Goal: Use online tool/utility: Utilize a website feature to perform a specific function

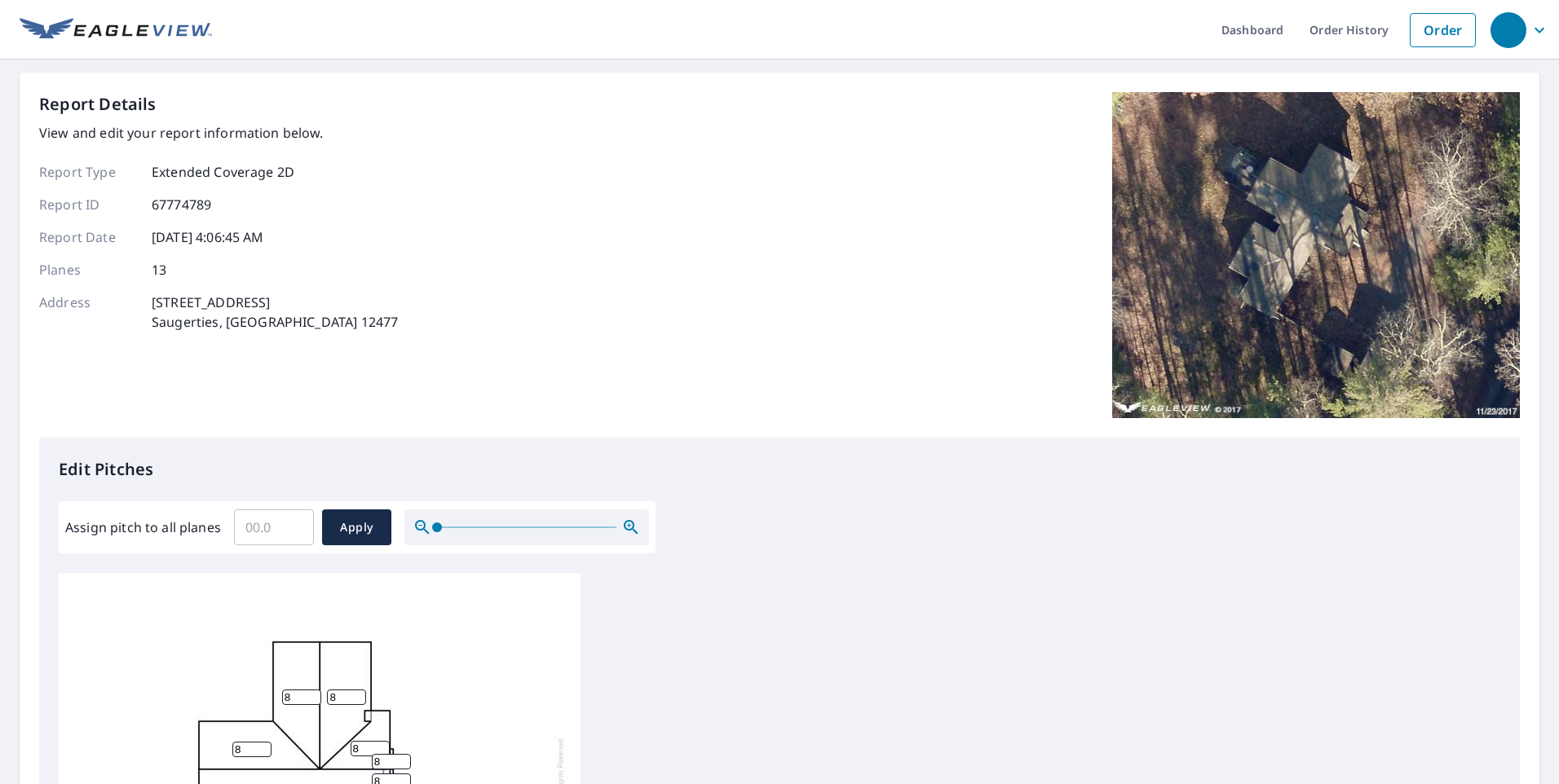
click at [274, 516] on input "Assign pitch to all planes" at bounding box center [273, 527] width 79 height 46
type input "4"
click at [365, 533] on span "Apply" at bounding box center [357, 528] width 43 height 21
type input "4"
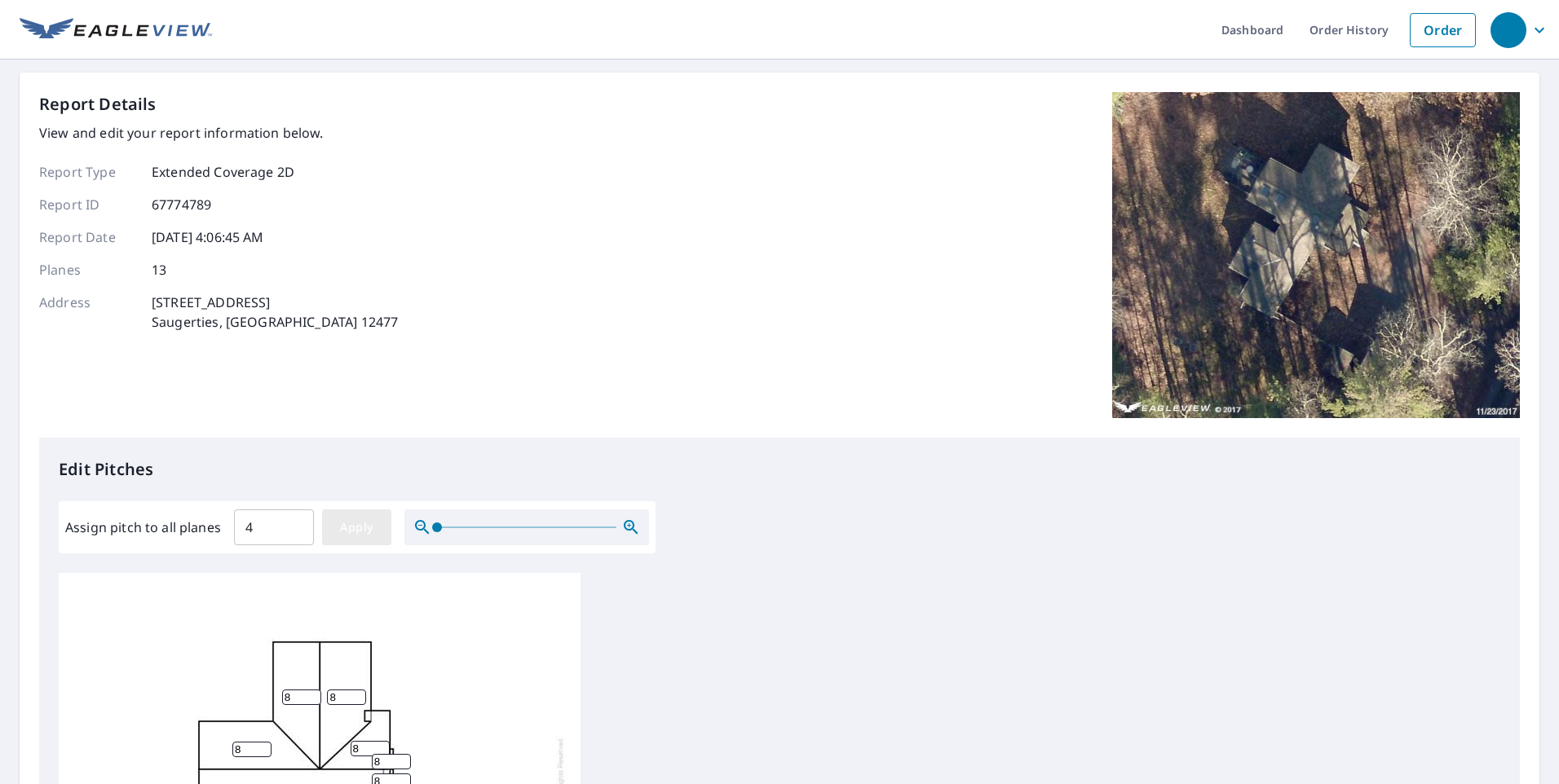
type input "4"
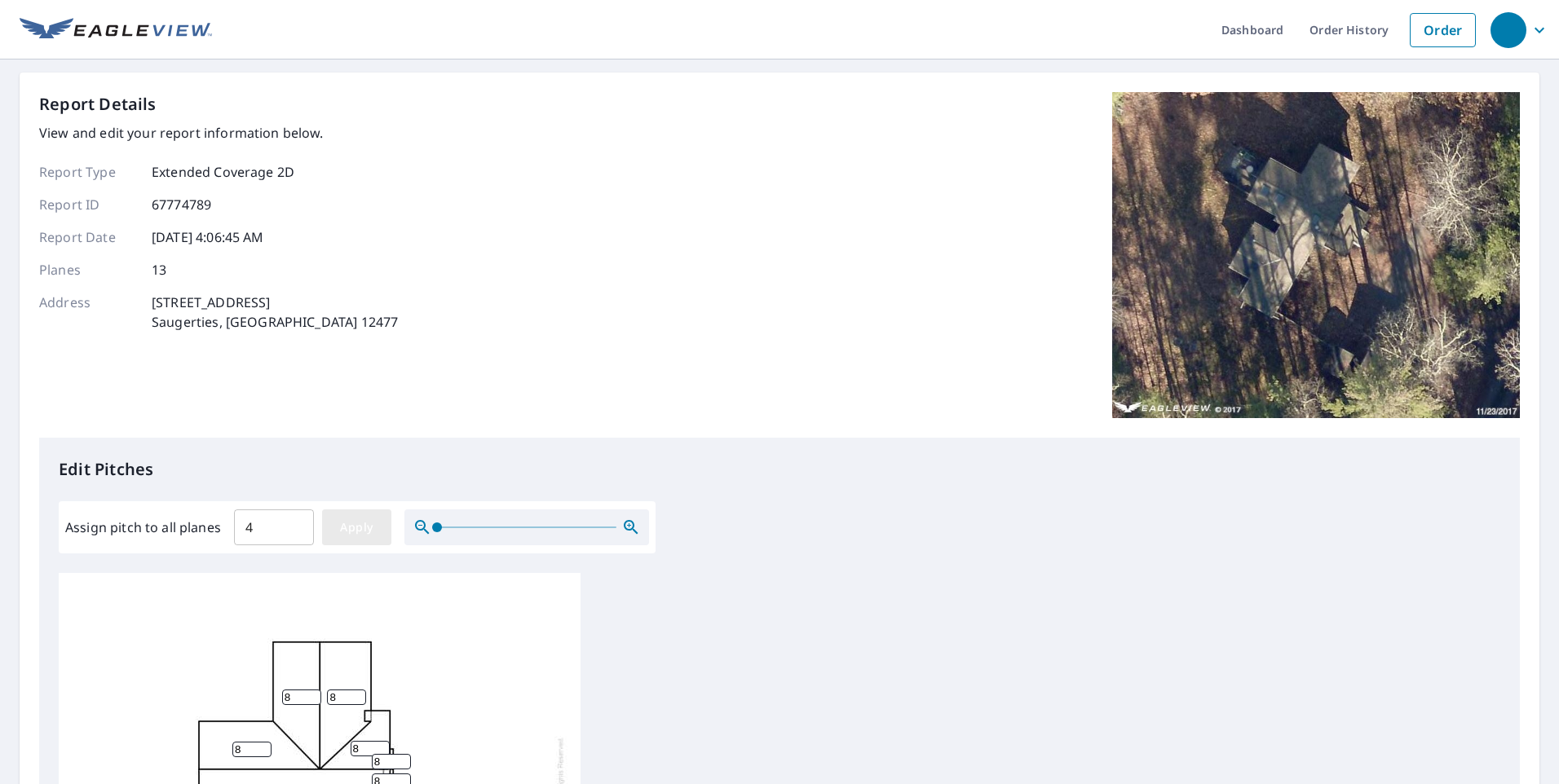
type input "4"
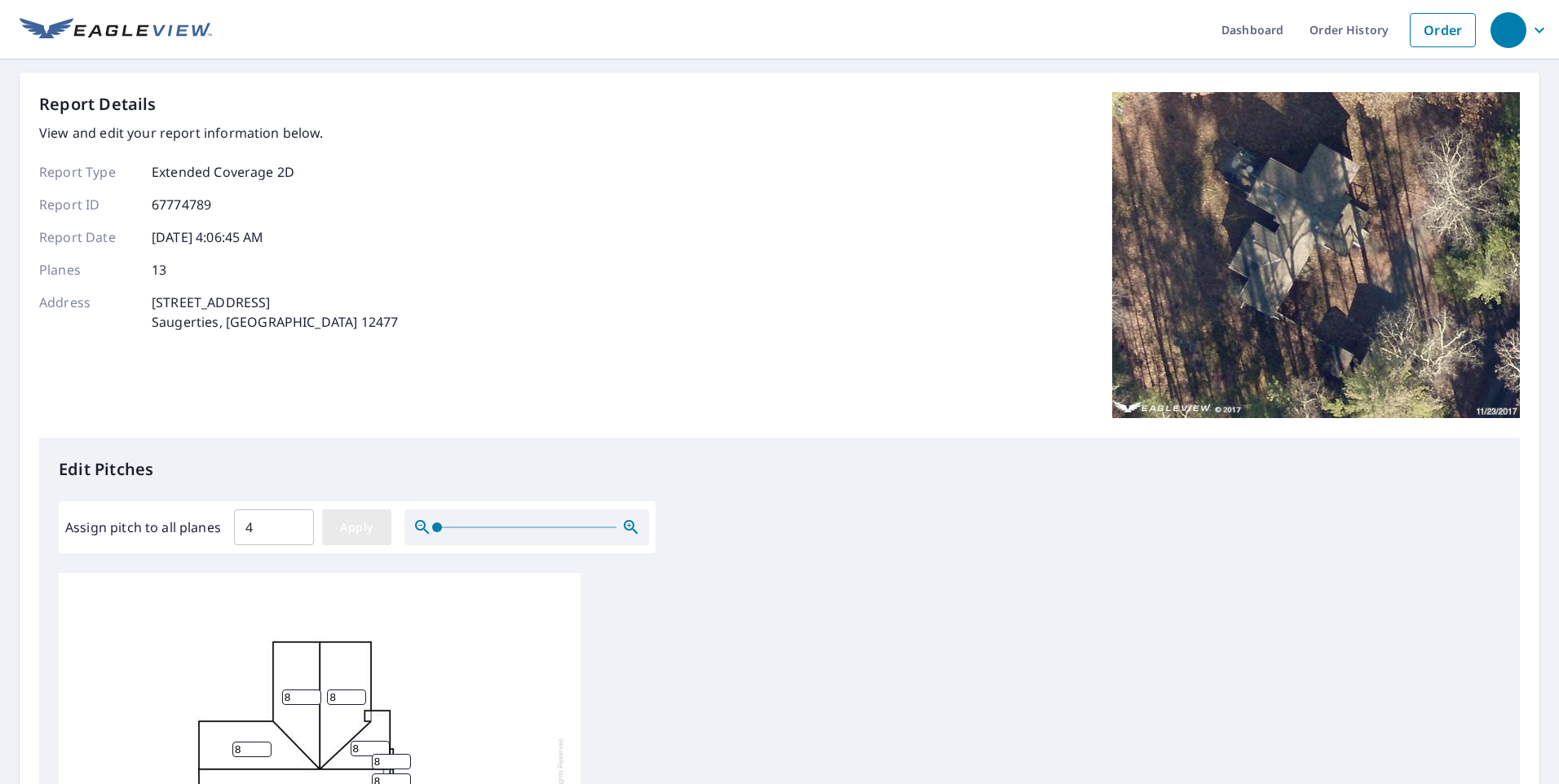
type input "4"
click at [340, 524] on span "Apply" at bounding box center [357, 528] width 43 height 21
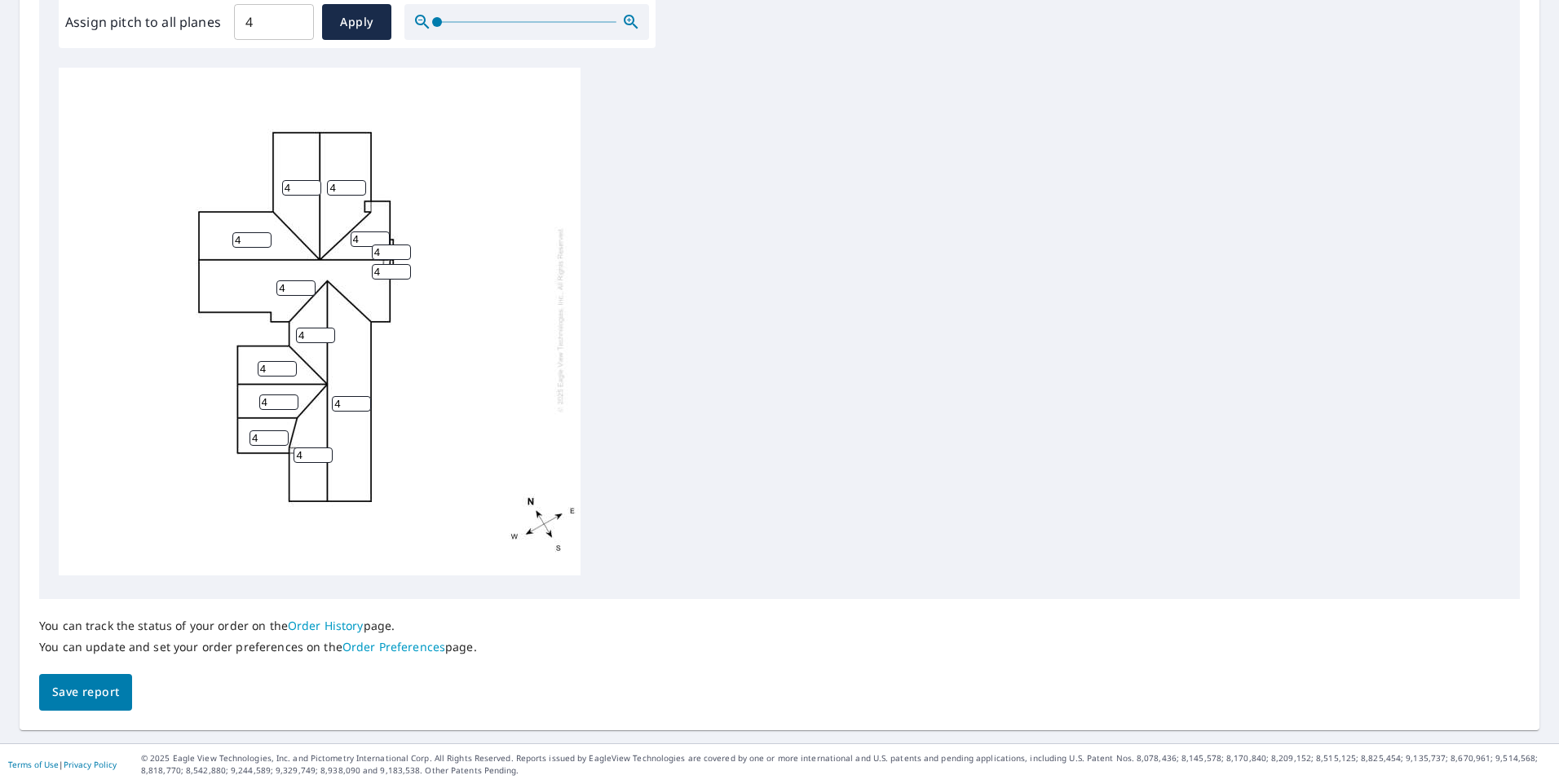
scroll to position [506, 0]
click at [89, 686] on span "Save report" at bounding box center [86, 691] width 67 height 21
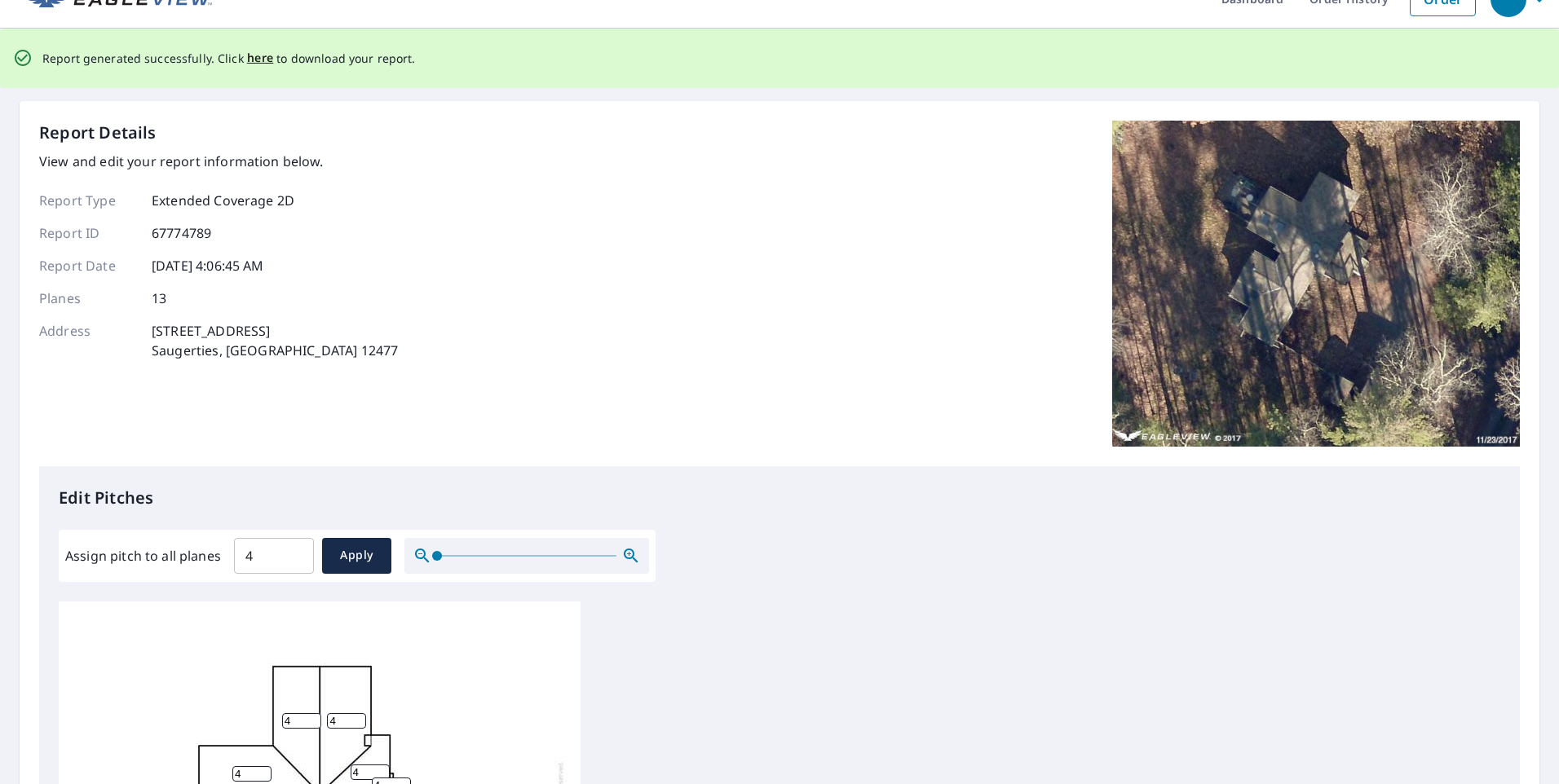
scroll to position [0, 0]
